Goal: Task Accomplishment & Management: Manage account settings

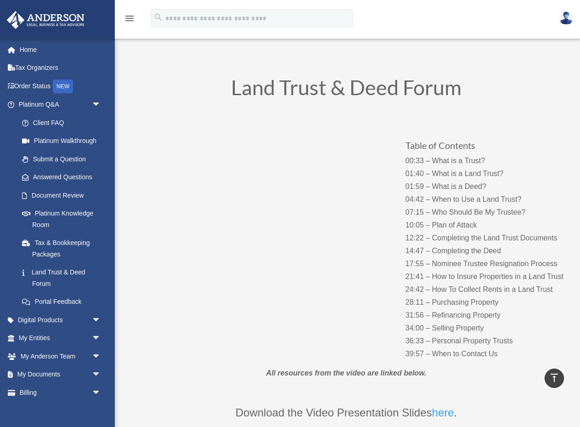
scroll to position [199, 0]
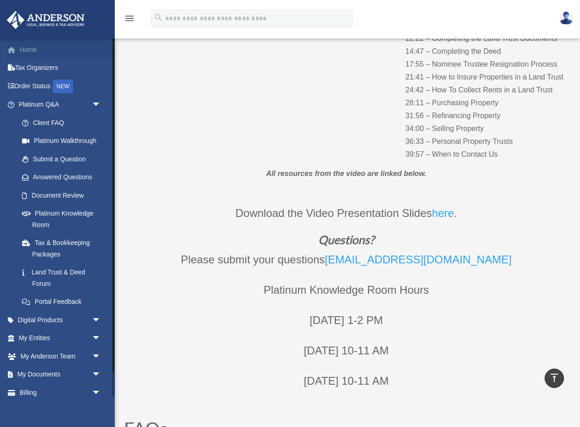
click at [28, 48] on link "Home" at bounding box center [60, 49] width 108 height 18
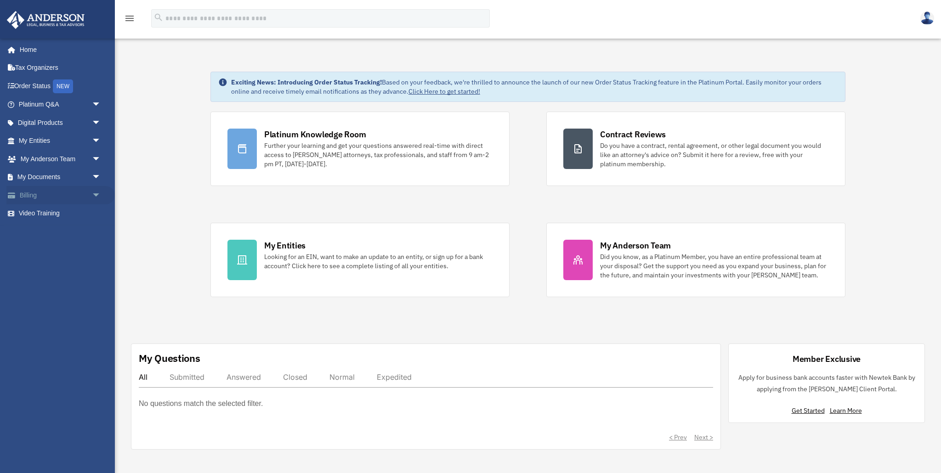
click at [96, 192] on span "arrow_drop_down" at bounding box center [101, 195] width 18 height 19
click at [74, 252] on link "Manage Payments" at bounding box center [64, 250] width 102 height 18
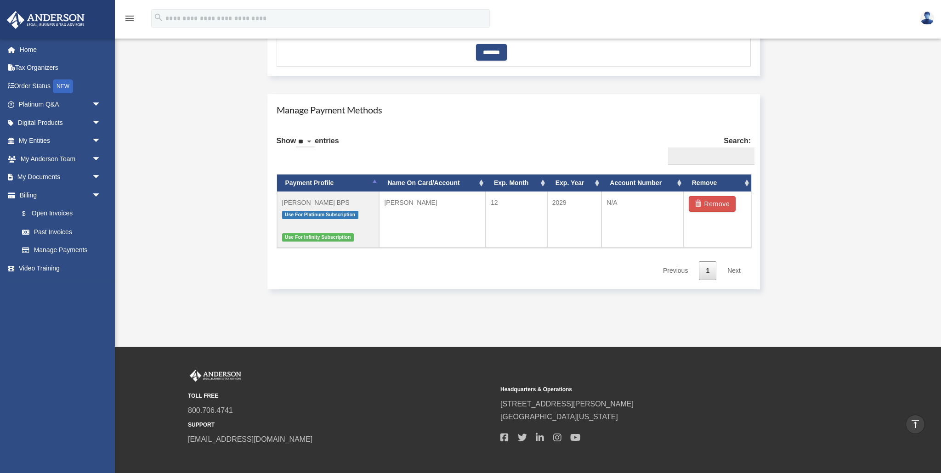
scroll to position [488, 0]
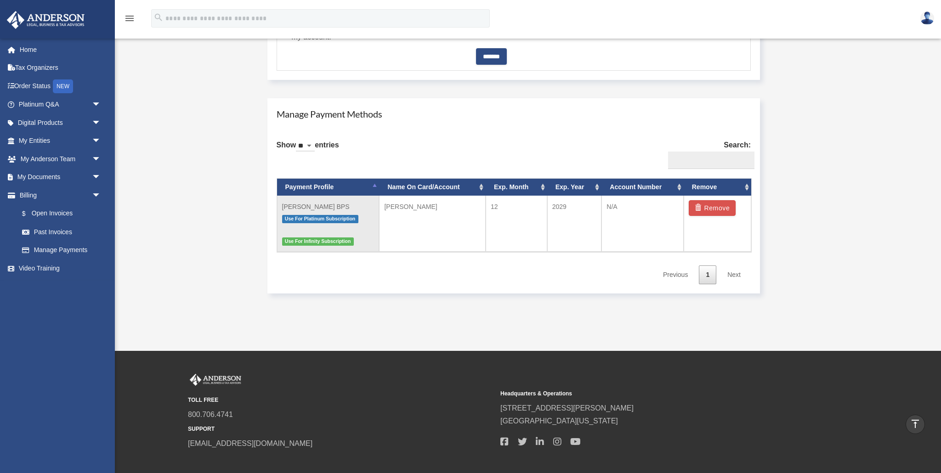
click at [322, 240] on span "Use For Infinity Subscription" at bounding box center [318, 242] width 72 height 8
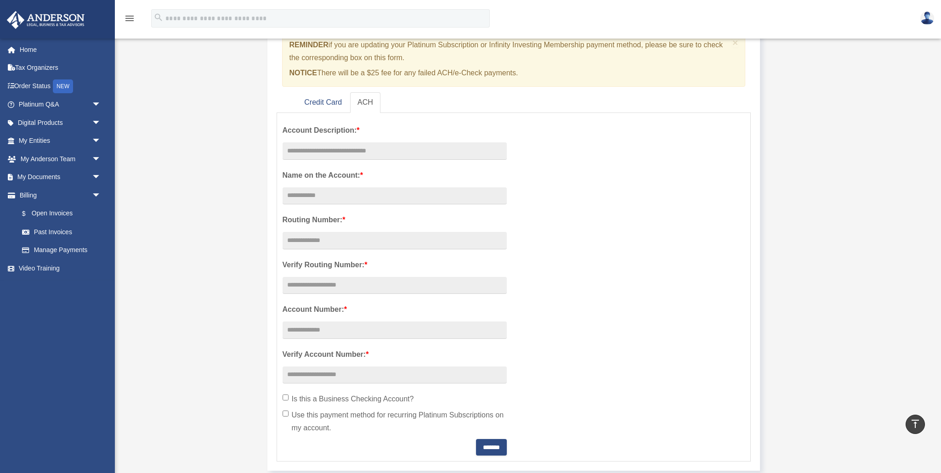
scroll to position [0, 0]
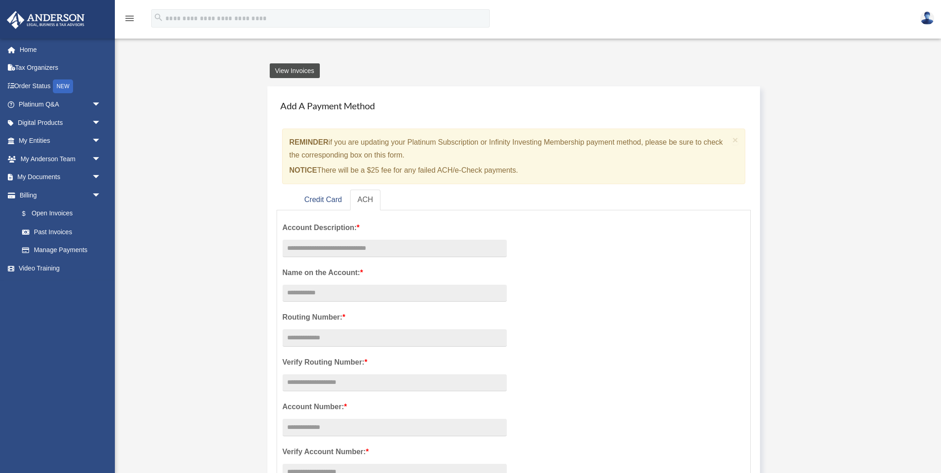
click at [303, 68] on link "View Invoices" at bounding box center [295, 70] width 50 height 15
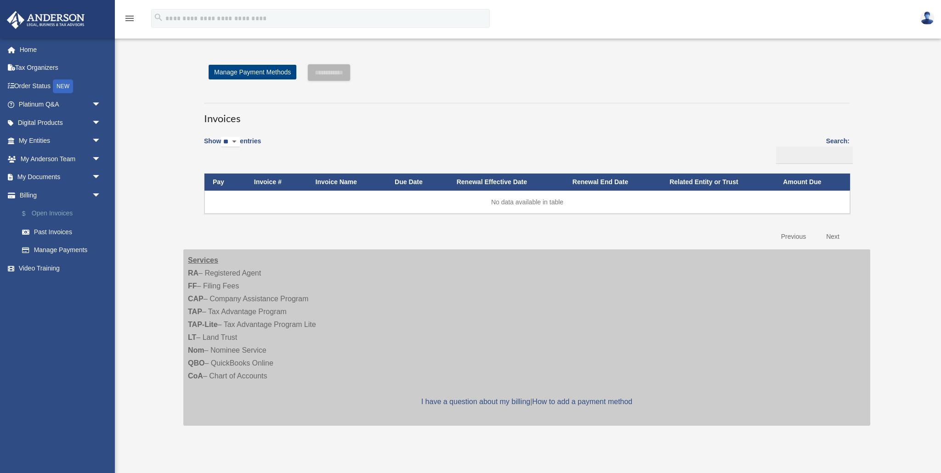
click at [66, 215] on link "$ Open Invoices" at bounding box center [64, 213] width 102 height 19
click at [98, 119] on span "arrow_drop_down" at bounding box center [101, 122] width 18 height 19
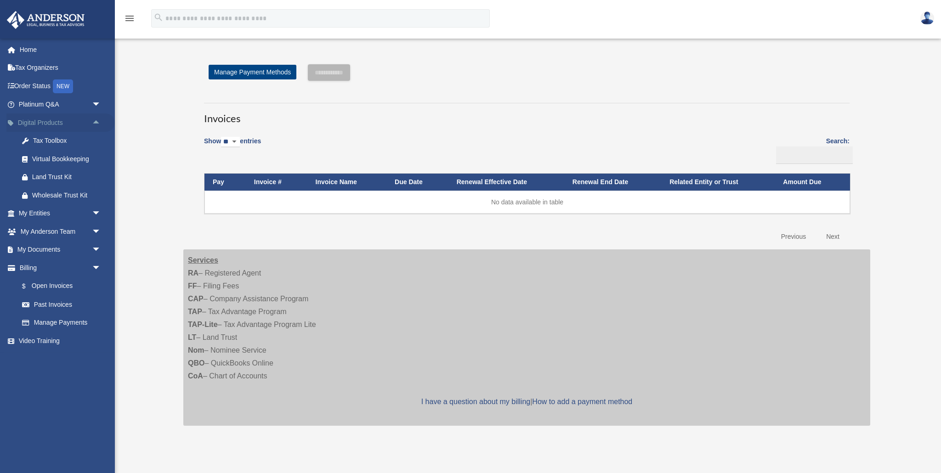
click at [98, 119] on span "arrow_drop_up" at bounding box center [101, 122] width 18 height 19
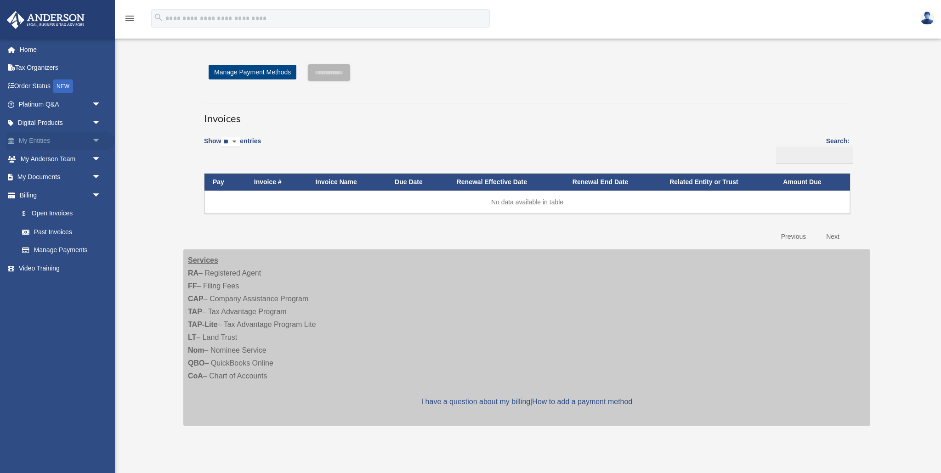
click at [99, 139] on span "arrow_drop_down" at bounding box center [101, 141] width 18 height 19
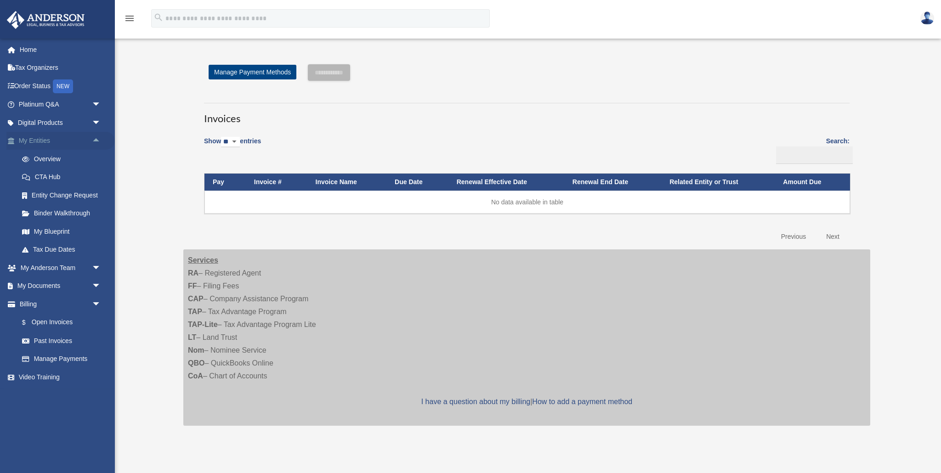
click at [99, 139] on span "arrow_drop_up" at bounding box center [101, 141] width 18 height 19
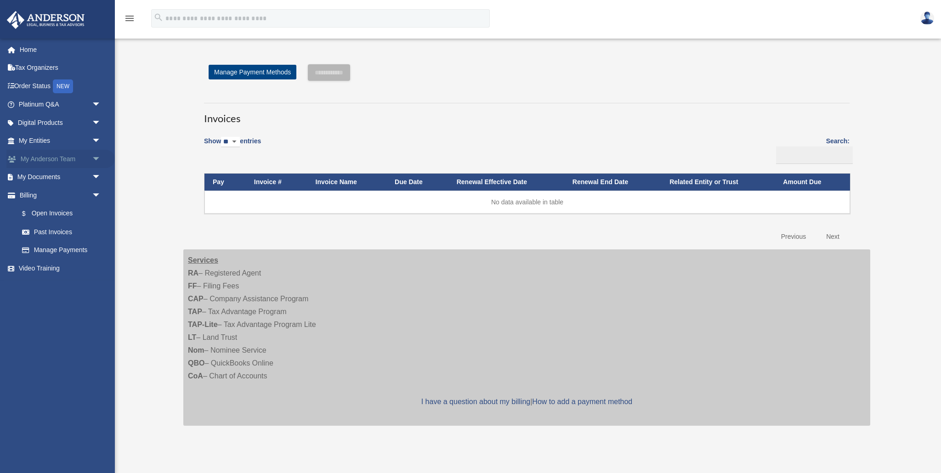
click at [94, 157] on span "arrow_drop_down" at bounding box center [101, 159] width 18 height 19
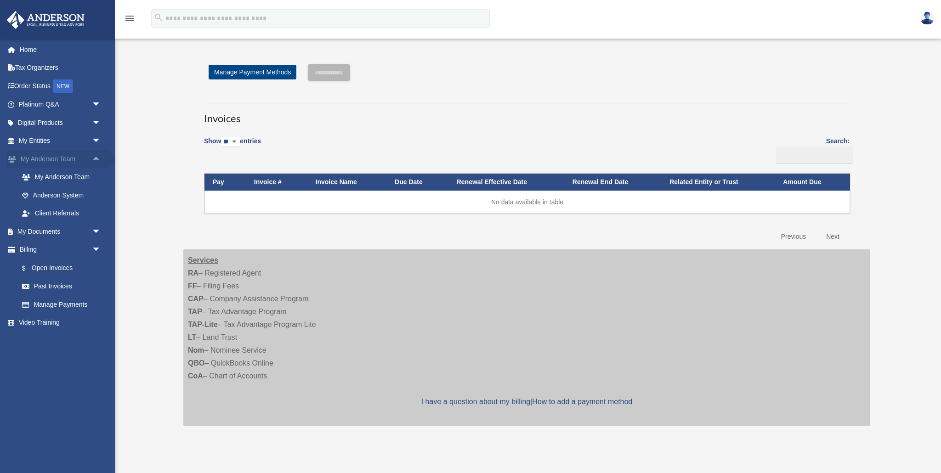
click at [94, 157] on span "arrow_drop_up" at bounding box center [101, 159] width 18 height 19
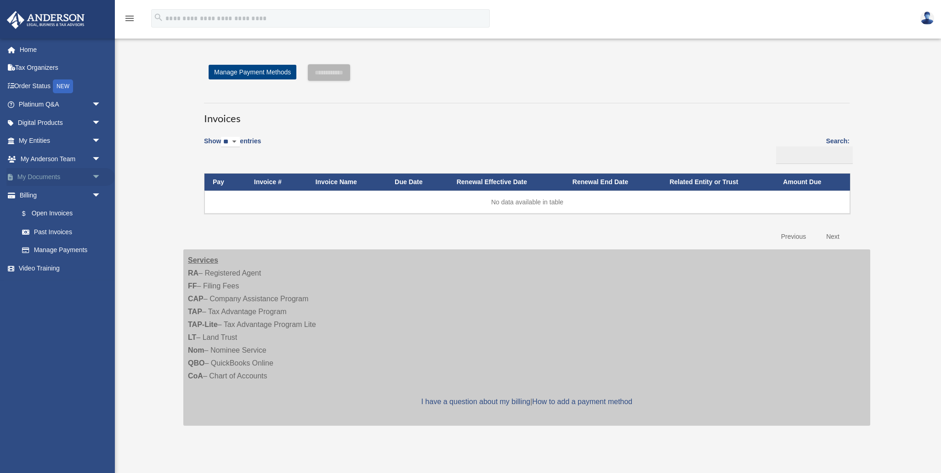
click at [94, 174] on span "arrow_drop_down" at bounding box center [101, 177] width 18 height 19
click at [94, 174] on span "arrow_drop_up" at bounding box center [101, 177] width 18 height 19
click at [97, 194] on span "arrow_drop_down" at bounding box center [101, 195] width 18 height 19
click at [97, 194] on span "arrow_drop_up" at bounding box center [101, 195] width 18 height 19
click at [47, 212] on link "$ Open Invoices" at bounding box center [64, 213] width 102 height 19
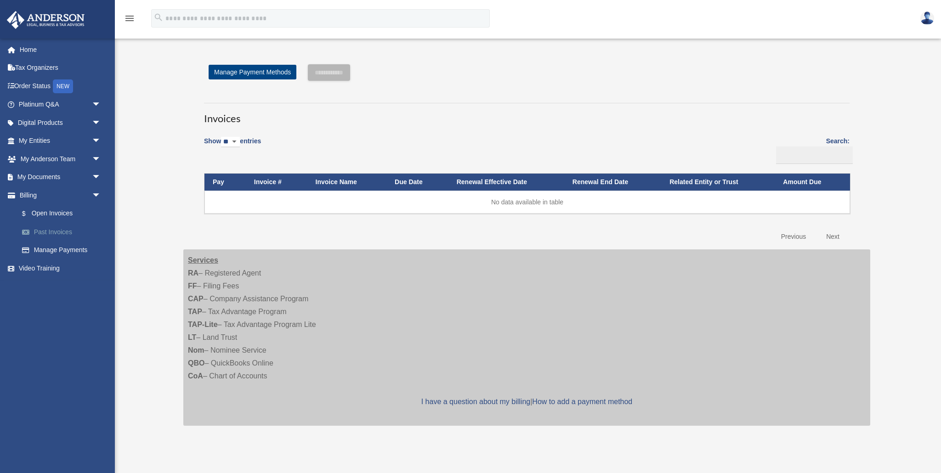
click at [47, 228] on link "Past Invoices" at bounding box center [64, 232] width 102 height 18
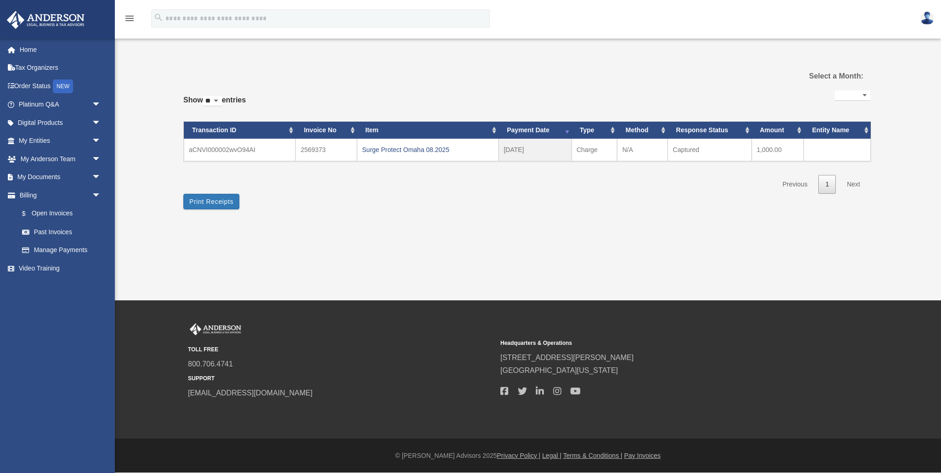
select select
click at [43, 248] on link "Manage Payments" at bounding box center [64, 250] width 102 height 18
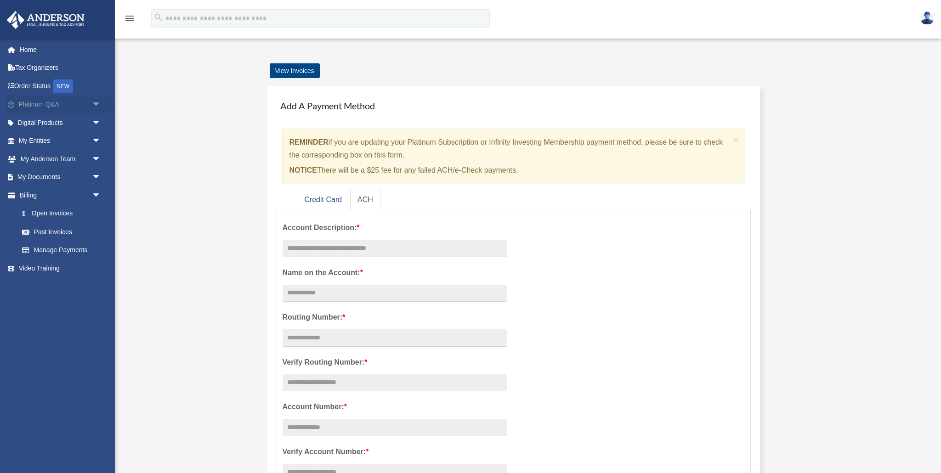
click at [93, 101] on span "arrow_drop_down" at bounding box center [101, 105] width 18 height 19
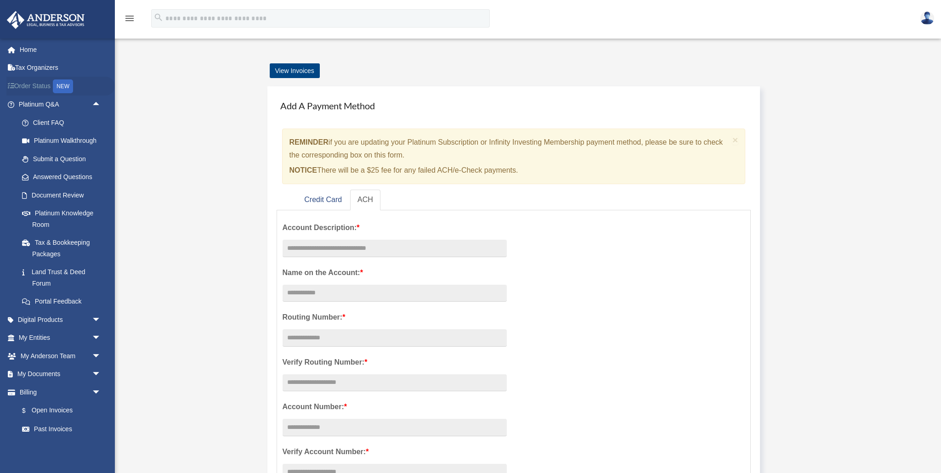
click at [40, 84] on link "Order Status NEW" at bounding box center [60, 86] width 108 height 19
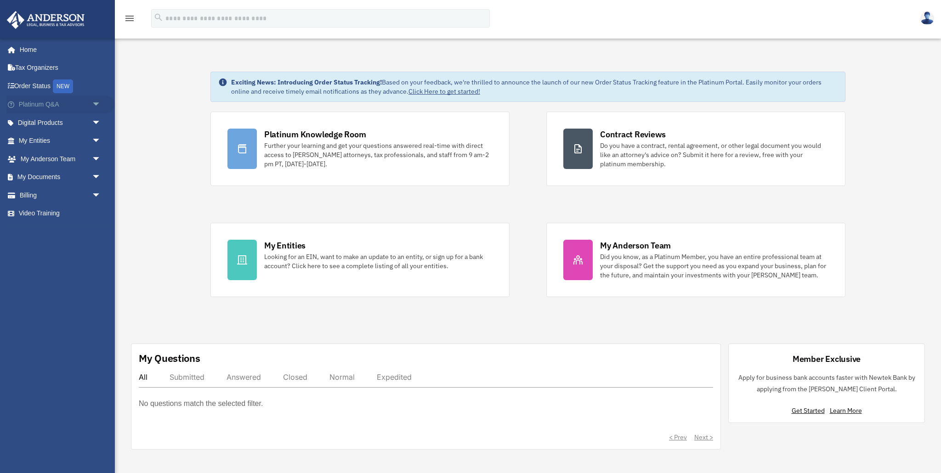
click at [95, 102] on span "arrow_drop_down" at bounding box center [101, 105] width 18 height 19
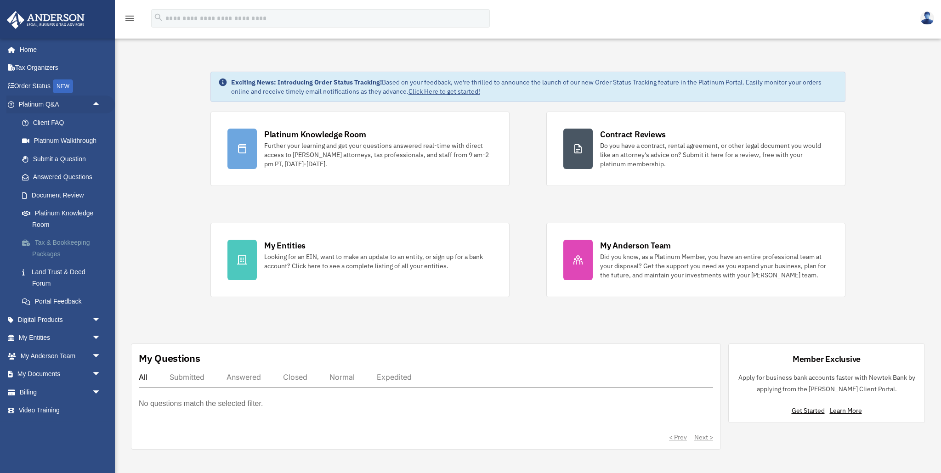
click at [53, 245] on link "Tax & Bookkeeping Packages" at bounding box center [64, 248] width 102 height 29
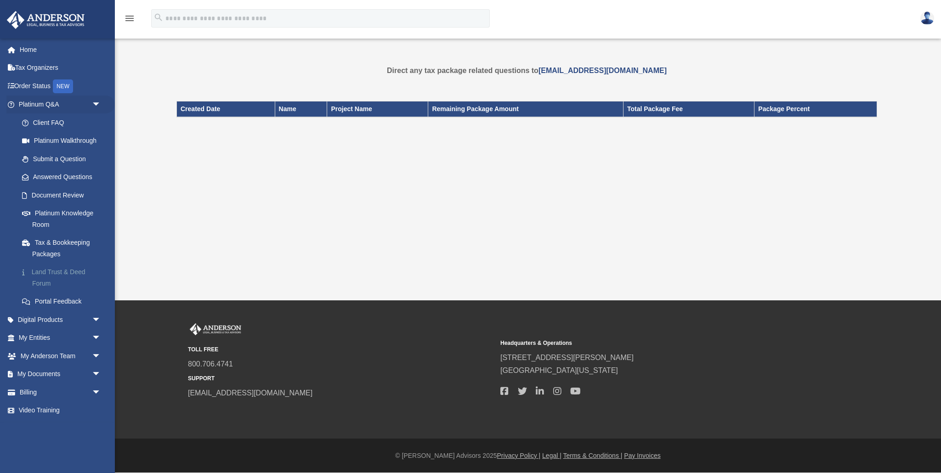
click at [47, 268] on link "Land Trust & Deed Forum" at bounding box center [64, 277] width 102 height 29
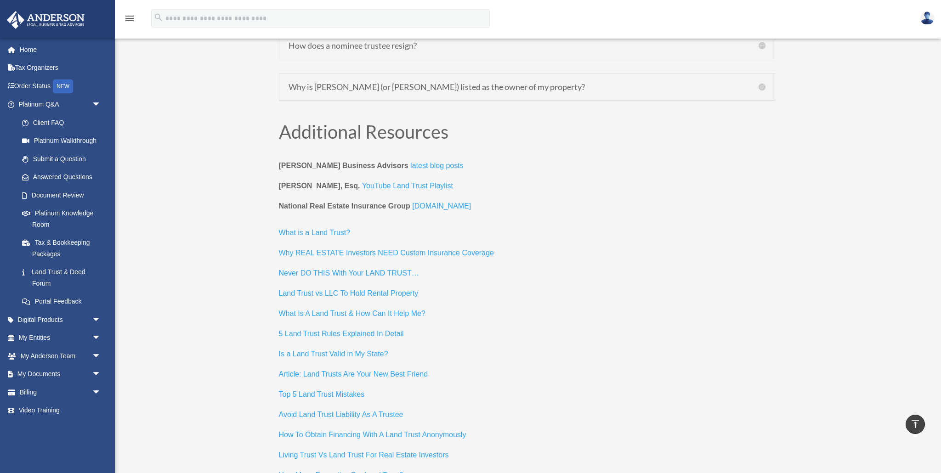
scroll to position [3647, 0]
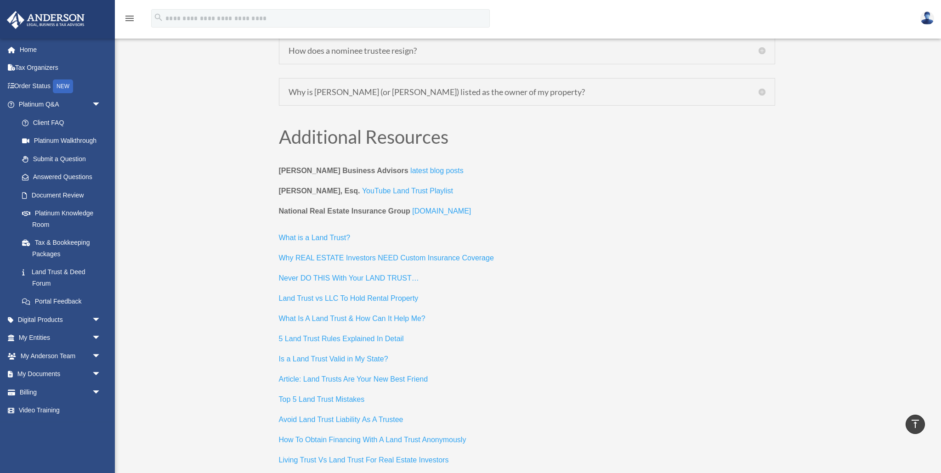
click at [126, 13] on icon "menu" at bounding box center [129, 18] width 11 height 11
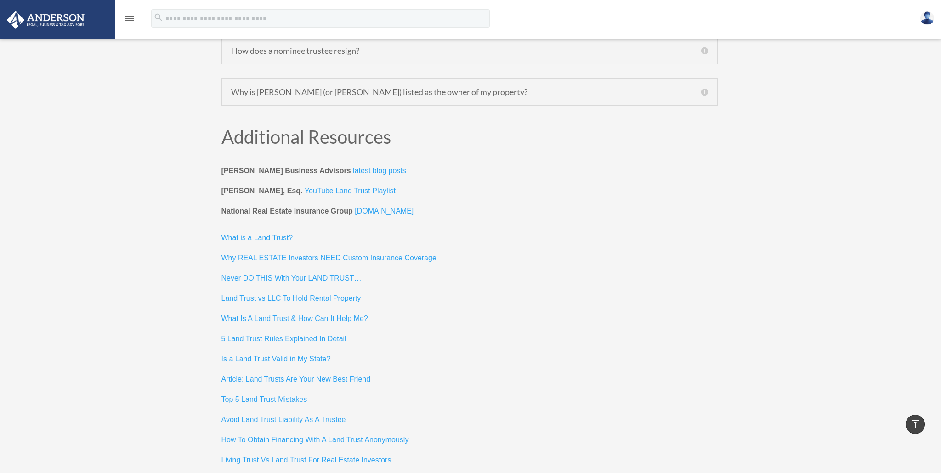
click at [126, 13] on icon "menu" at bounding box center [129, 18] width 11 height 11
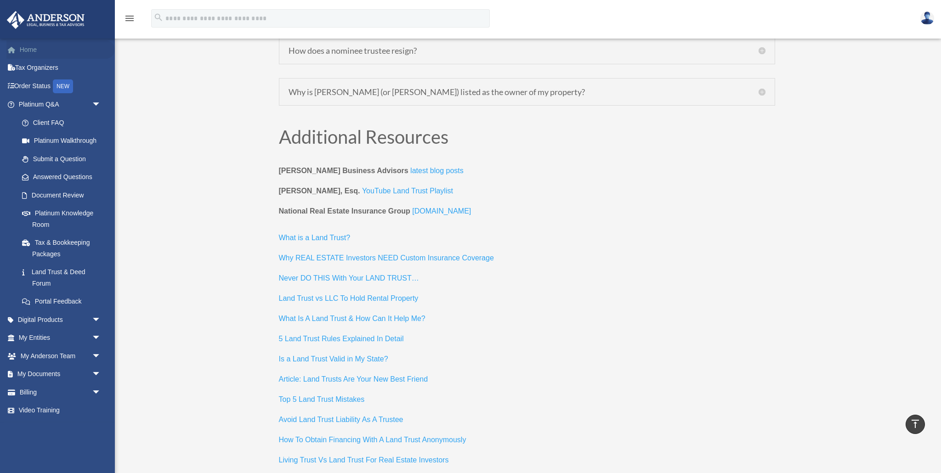
click at [31, 46] on link "Home" at bounding box center [60, 49] width 108 height 18
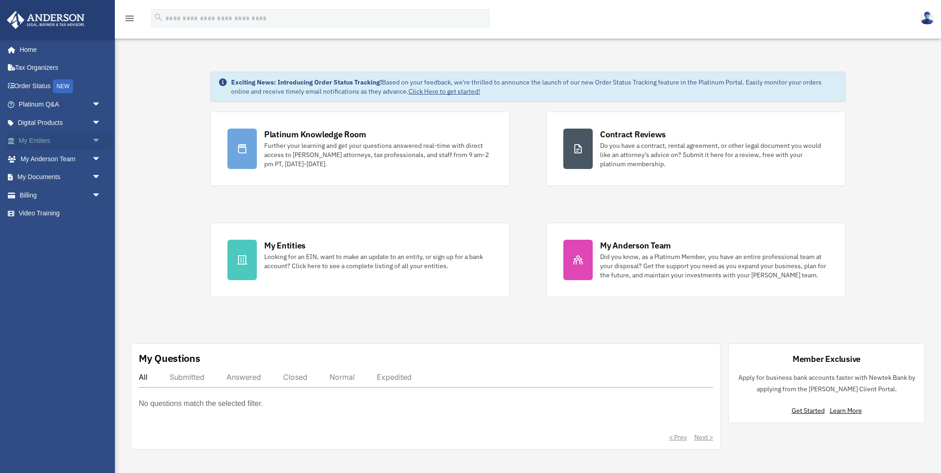
click at [38, 141] on link "My Entities arrow_drop_down" at bounding box center [60, 141] width 108 height 18
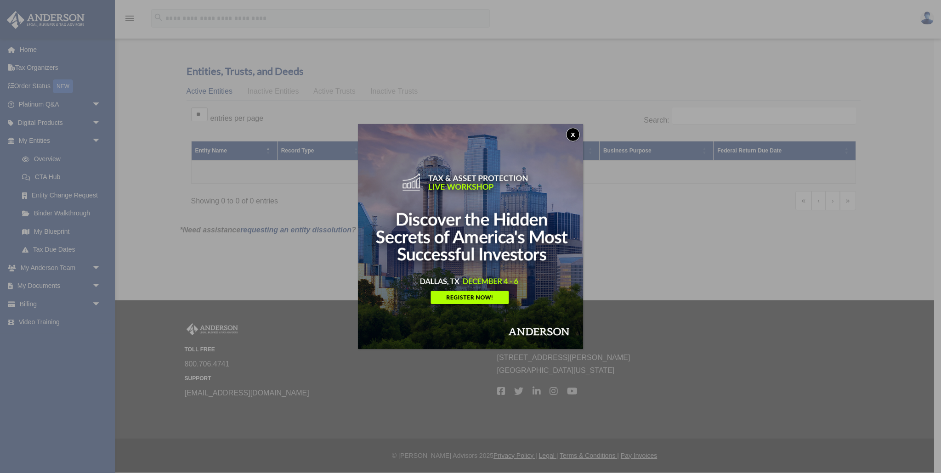
click at [574, 133] on button "x" at bounding box center [573, 135] width 14 height 14
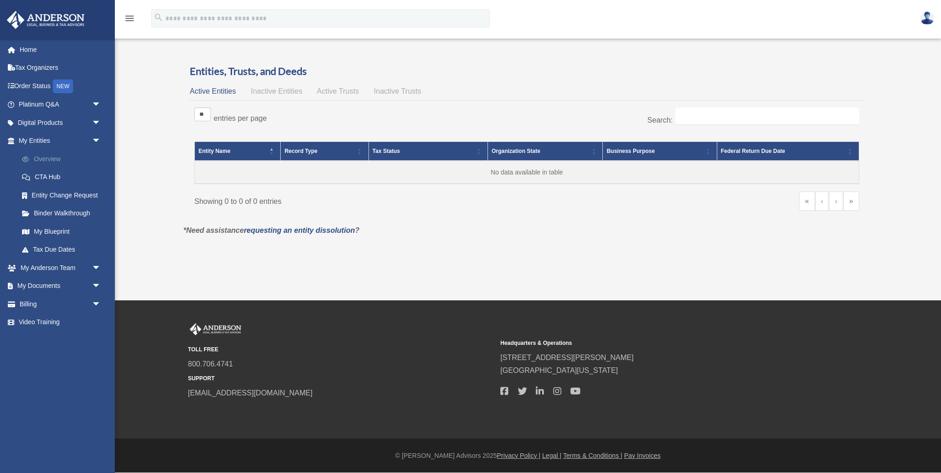
click at [45, 158] on link "Overview" at bounding box center [64, 159] width 102 height 18
click at [46, 173] on link "CTA Hub" at bounding box center [64, 177] width 102 height 18
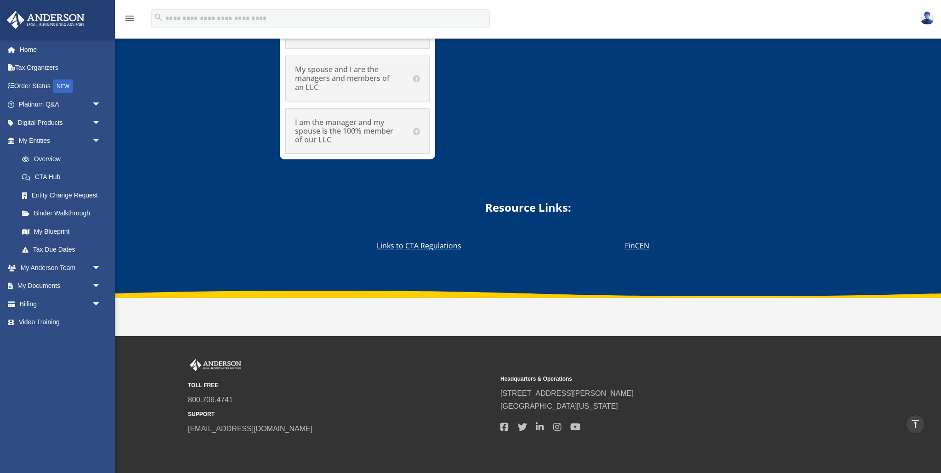
scroll to position [5519, 0]
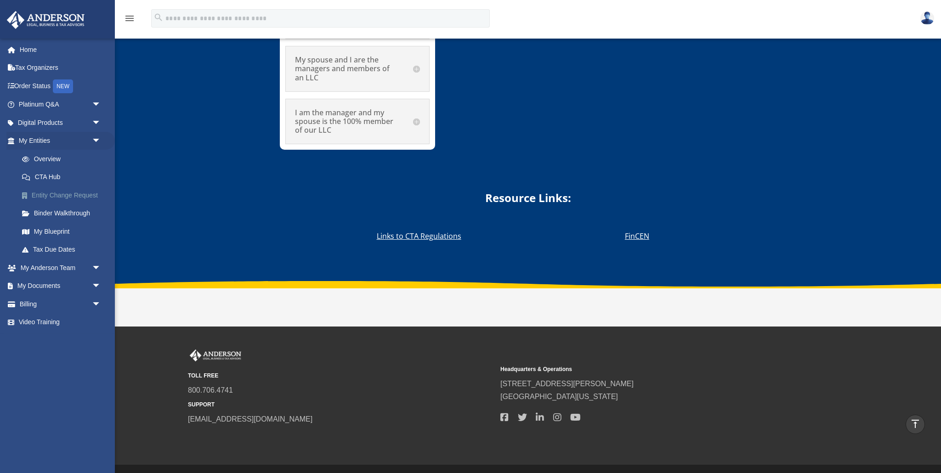
click at [50, 196] on link "Entity Change Request" at bounding box center [64, 195] width 102 height 18
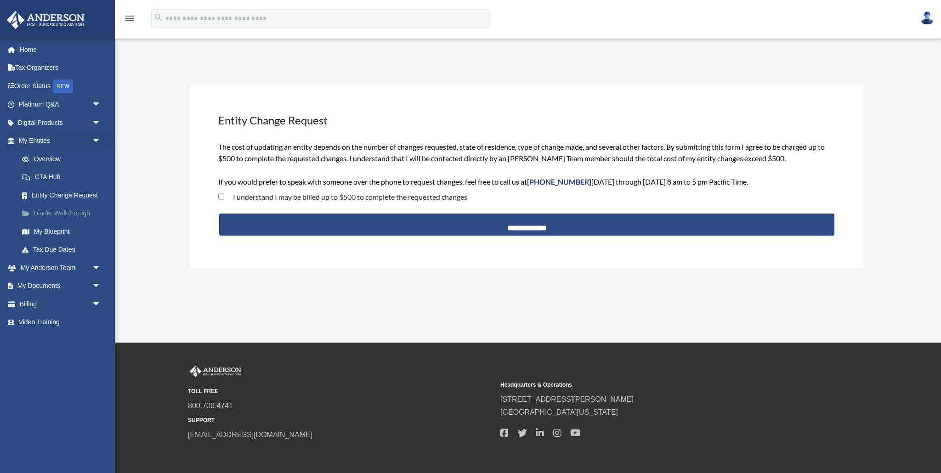
click at [47, 213] on link "Binder Walkthrough" at bounding box center [64, 213] width 102 height 18
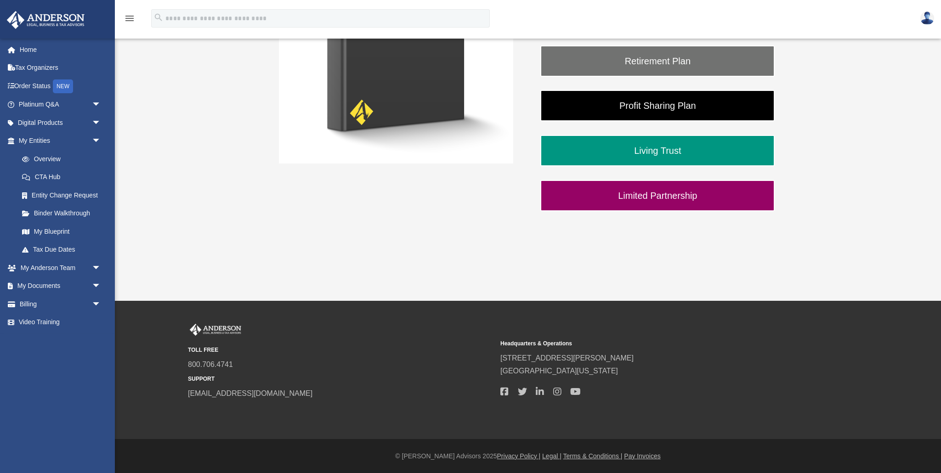
scroll to position [278, 0]
click at [43, 232] on link "My Blueprint" at bounding box center [64, 231] width 102 height 18
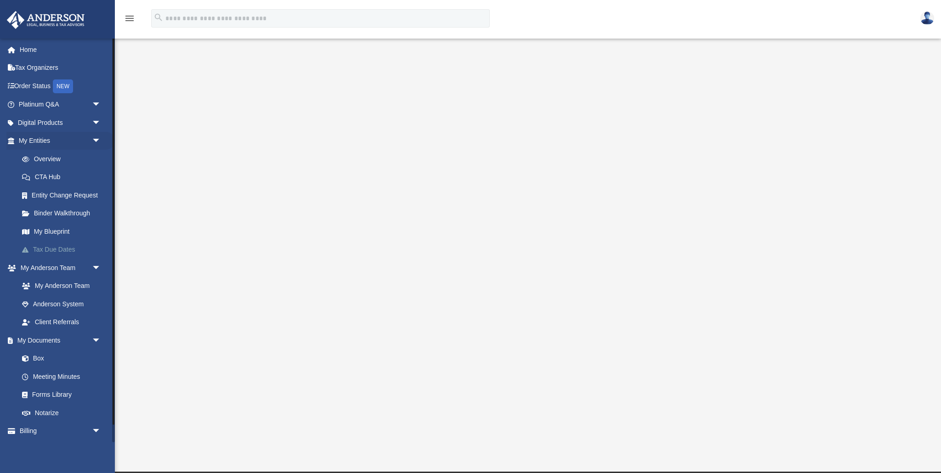
click at [59, 246] on link "Tax Due Dates" at bounding box center [64, 250] width 102 height 18
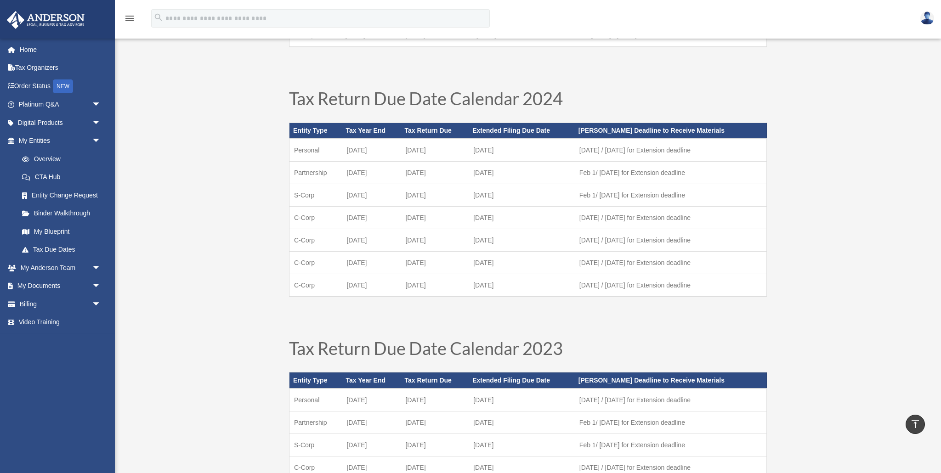
scroll to position [266, 0]
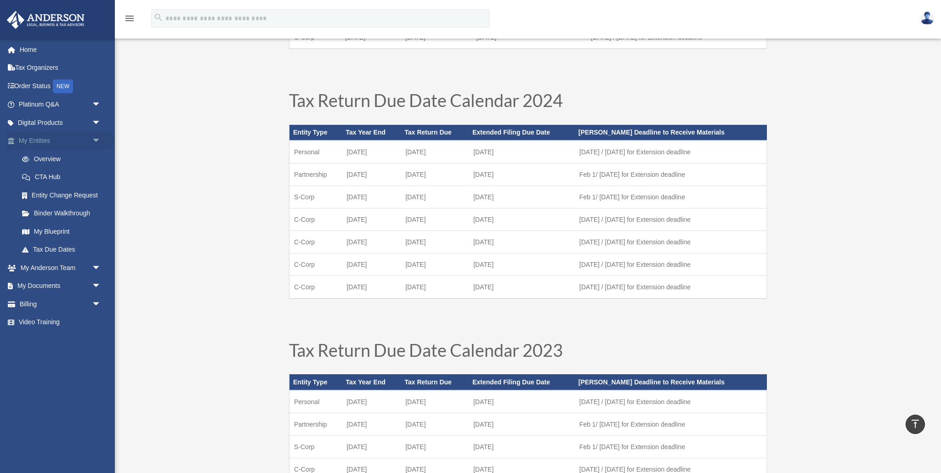
click at [98, 137] on span "arrow_drop_down" at bounding box center [101, 141] width 18 height 19
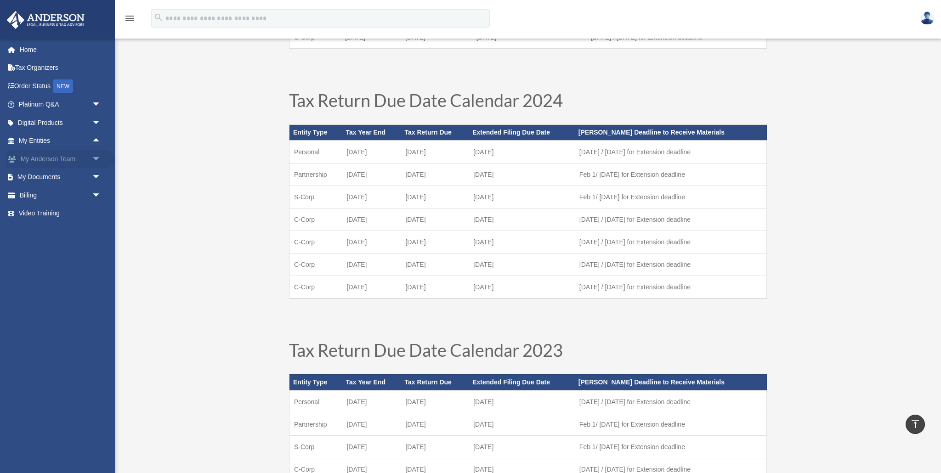
click at [96, 157] on span "arrow_drop_down" at bounding box center [101, 159] width 18 height 19
click at [63, 176] on link "My Anderson Team" at bounding box center [64, 177] width 102 height 18
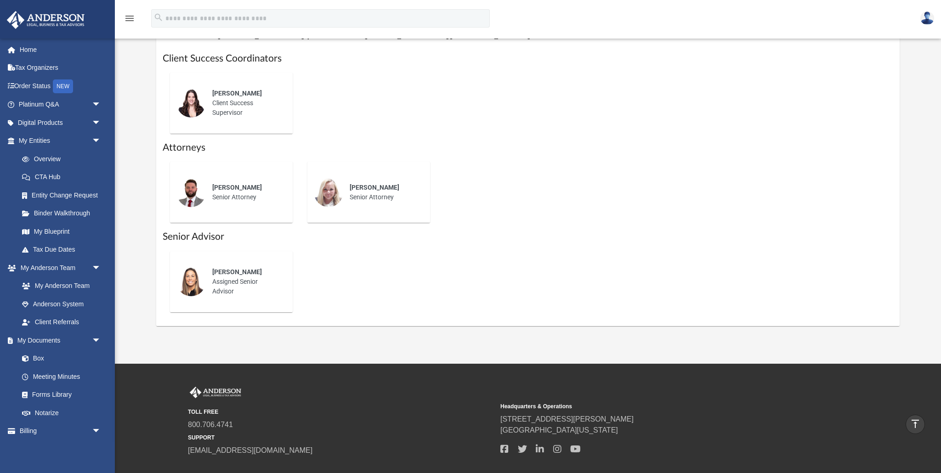
scroll to position [361, 0]
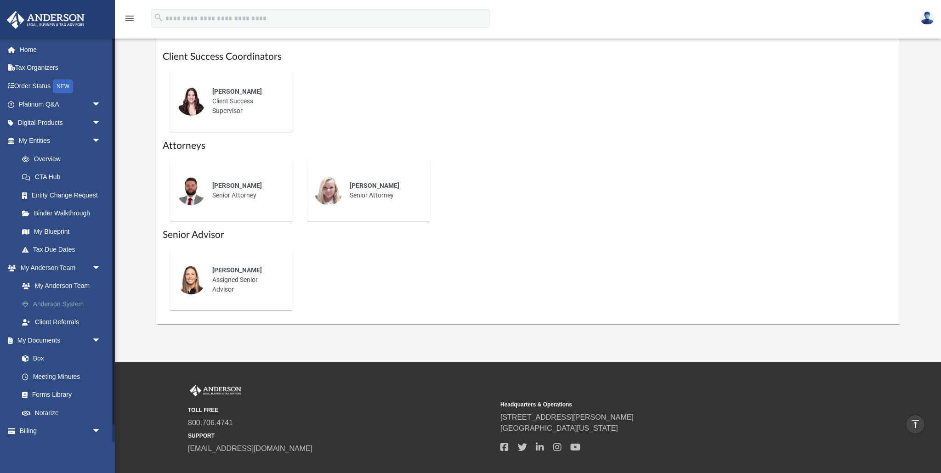
click at [70, 302] on link "Anderson System" at bounding box center [64, 304] width 102 height 18
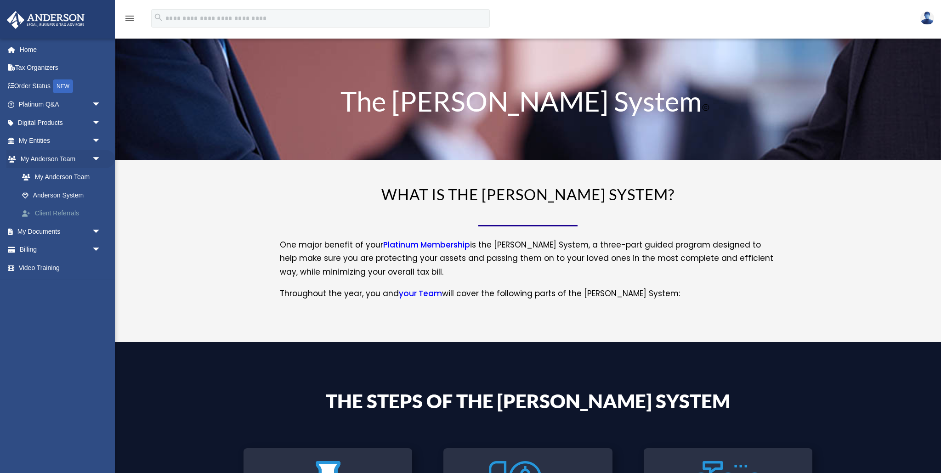
click at [57, 211] on link "Client Referrals" at bounding box center [64, 213] width 102 height 18
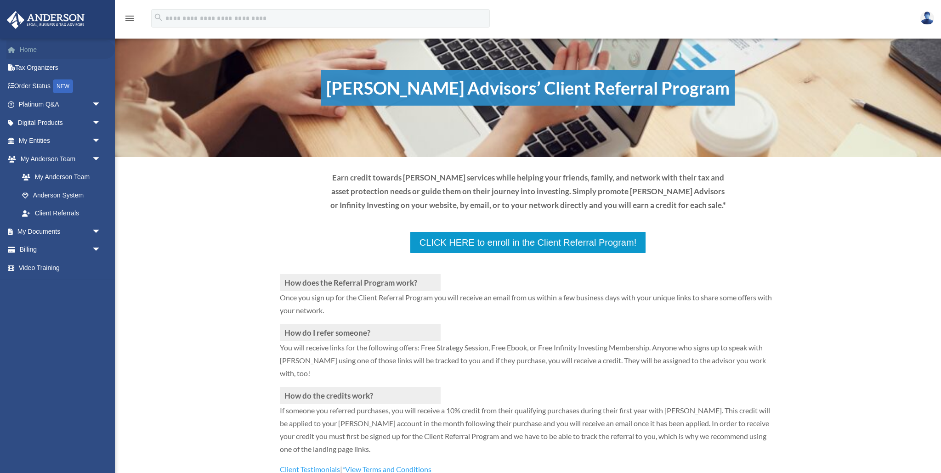
click at [31, 45] on link "Home" at bounding box center [60, 49] width 108 height 18
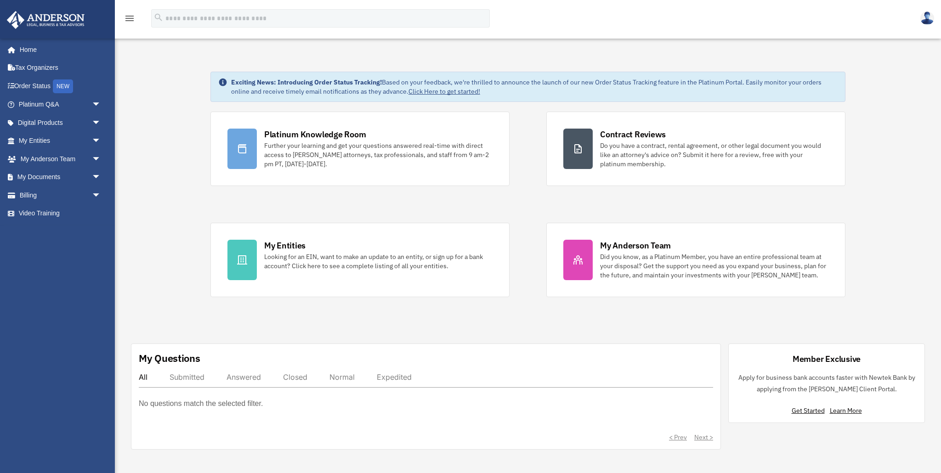
click at [922, 21] on img at bounding box center [927, 17] width 14 height 13
click at [882, 16] on div "menu search Site Menu add [PERSON_NAME][EMAIL_ADDRESS][DOMAIN_NAME] Reset Passw…" at bounding box center [470, 22] width 927 height 31
click at [925, 17] on img at bounding box center [927, 17] width 14 height 13
click at [776, 65] on link "Logout" at bounding box center [789, 61] width 92 height 19
